Goal: Information Seeking & Learning: Check status

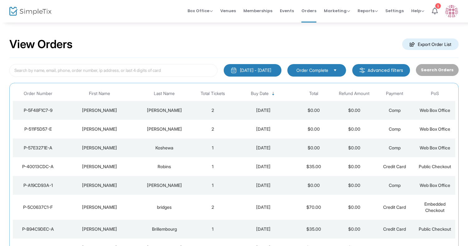
click at [127, 168] on div "[PERSON_NAME]" at bounding box center [100, 166] width 70 height 6
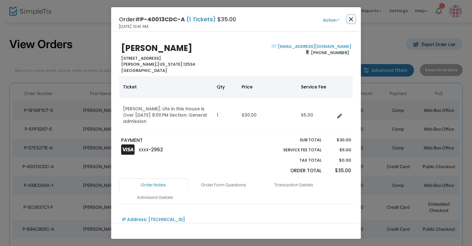
click at [348, 21] on button "Close" at bounding box center [351, 19] width 8 height 8
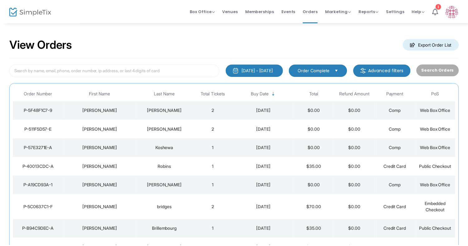
scroll to position [11, 0]
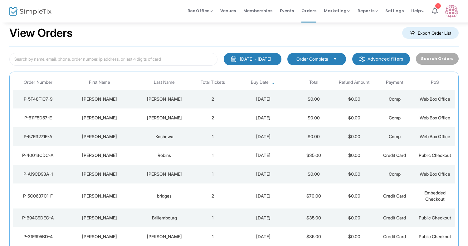
click at [344, 31] on div "View Orders Export Order List" at bounding box center [233, 33] width 449 height 27
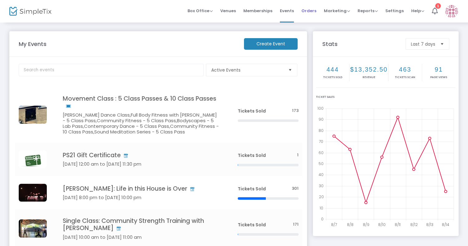
click at [305, 13] on span "Orders" at bounding box center [308, 11] width 15 height 16
click at [315, 10] on span "Orders" at bounding box center [308, 11] width 15 height 16
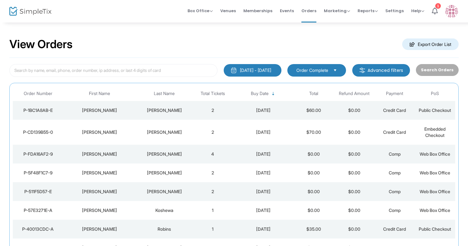
click at [178, 111] on div "[PERSON_NAME]" at bounding box center [164, 110] width 53 height 6
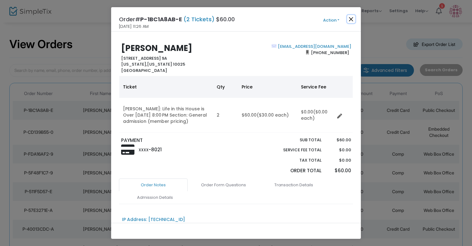
click at [351, 20] on button "Close" at bounding box center [351, 19] width 8 height 8
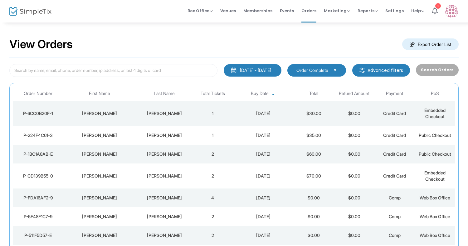
click at [115, 138] on div "[PERSON_NAME]" at bounding box center [100, 135] width 70 height 6
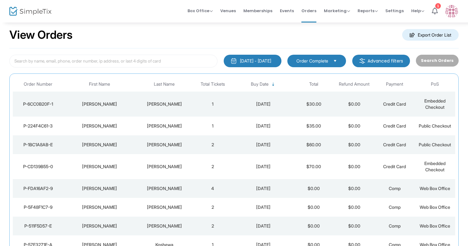
scroll to position [17, 0]
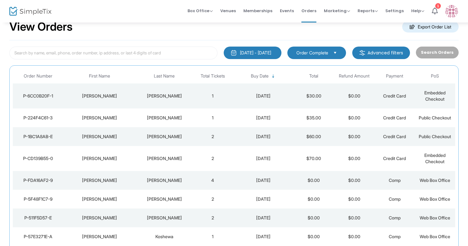
click at [115, 100] on td "[PERSON_NAME]" at bounding box center [99, 95] width 73 height 25
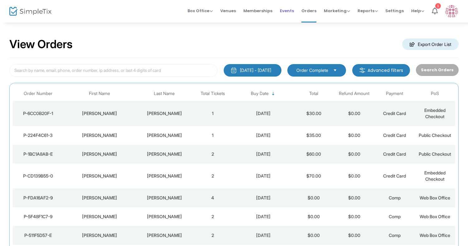
click at [296, 8] on li "Events" at bounding box center [287, 11] width 22 height 22
click at [291, 9] on span "Events" at bounding box center [287, 11] width 14 height 16
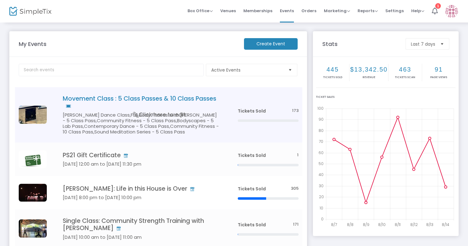
scroll to position [95, 0]
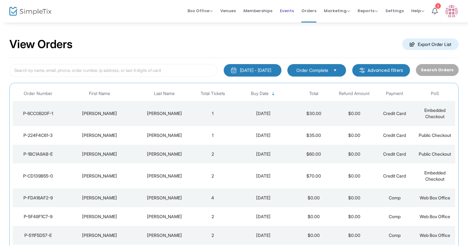
click at [292, 8] on span "Events" at bounding box center [287, 11] width 14 height 16
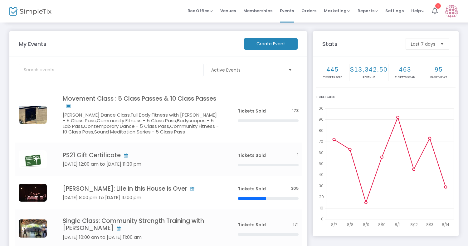
scroll to position [76, 0]
